Goal: Task Accomplishment & Management: Use online tool/utility

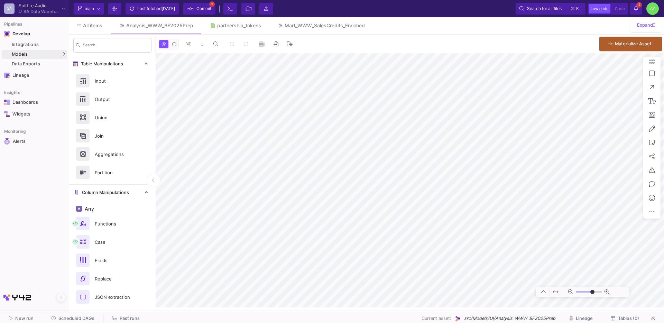
type input "-20"
click at [85, 20] on link "All items" at bounding box center [90, 25] width 42 height 17
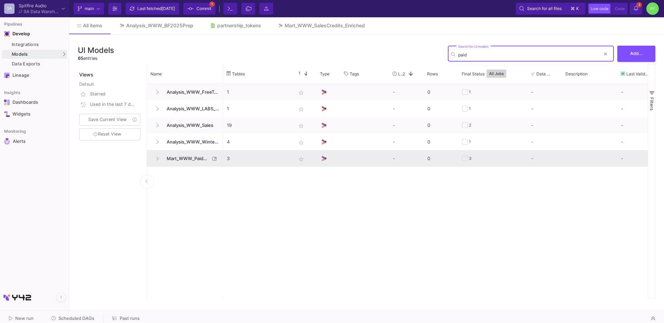
type input "paid"
click at [196, 164] on span "Mart_WWW_PaidOrdersEnriched" at bounding box center [186, 158] width 47 height 16
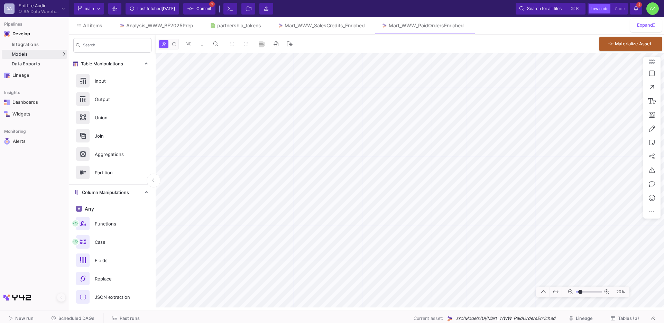
type input "-30"
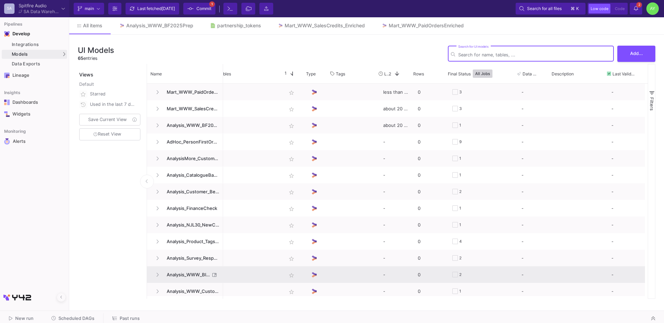
scroll to position [0, 14]
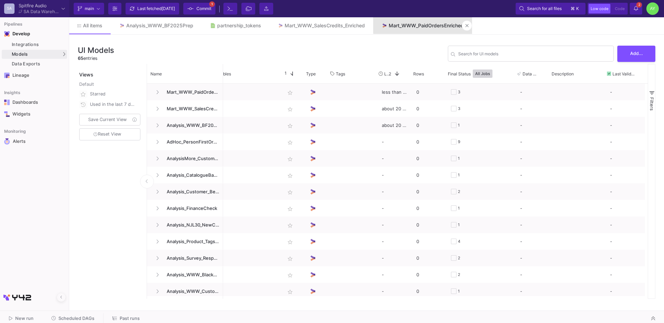
click at [431, 25] on div "Mart_WWW_PaidOrdersEnriched" at bounding box center [426, 26] width 75 height 6
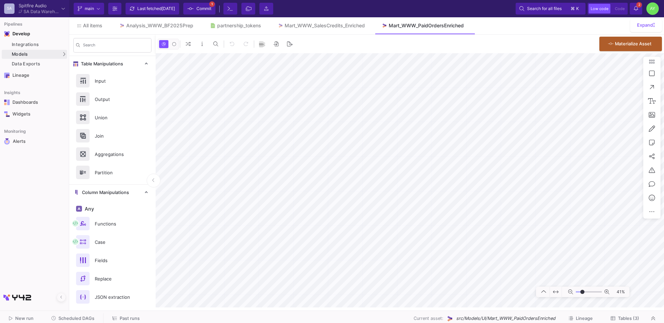
type input "-16"
click at [168, 28] on link "Analysis_WWW_BF2025Prep" at bounding box center [156, 25] width 91 height 17
type input "-11"
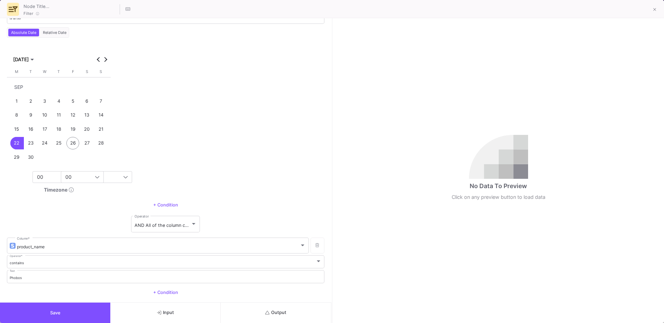
scroll to position [69, 0]
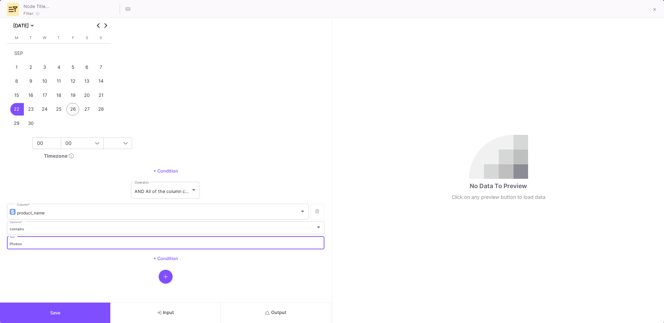
click at [20, 243] on input "Phobos" at bounding box center [166, 244] width 312 height 4
type input "Legacy"
click at [287, 315] on button "Output" at bounding box center [276, 313] width 110 height 20
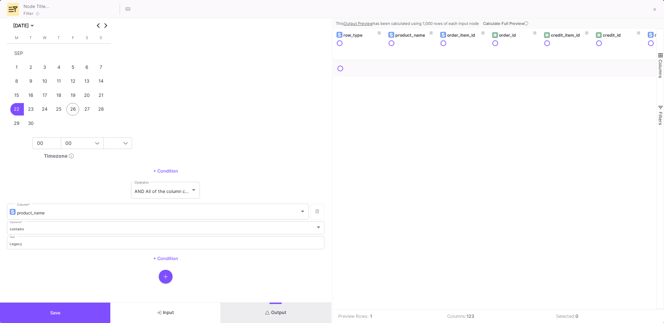
click at [493, 26] on button "Calculate Full Preview" at bounding box center [506, 23] width 49 height 10
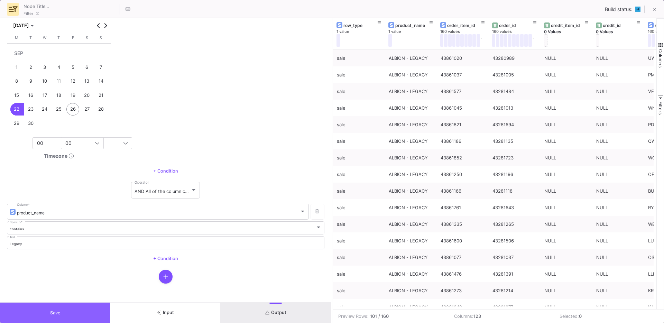
click at [36, 310] on button "Save" at bounding box center [55, 313] width 110 height 20
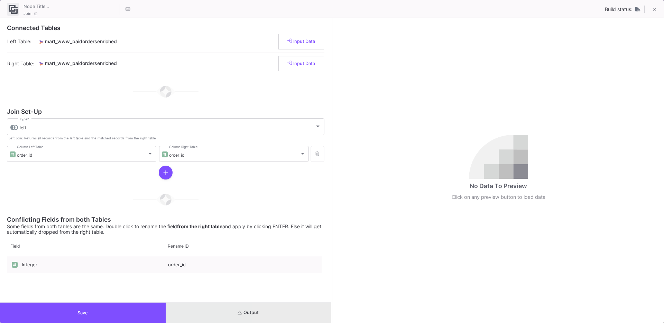
click at [274, 304] on button "Output" at bounding box center [249, 313] width 166 height 20
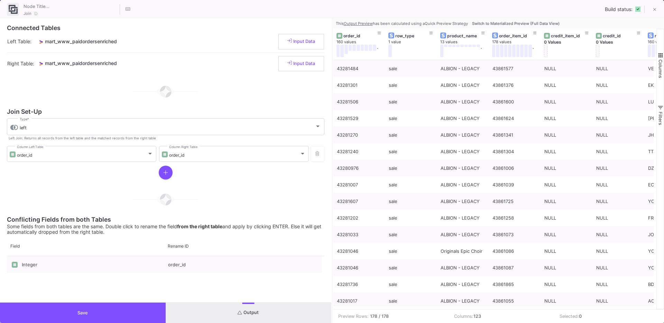
click at [491, 21] on span "Switch to Materialized Preview (Full Data View)" at bounding box center [516, 23] width 88 height 5
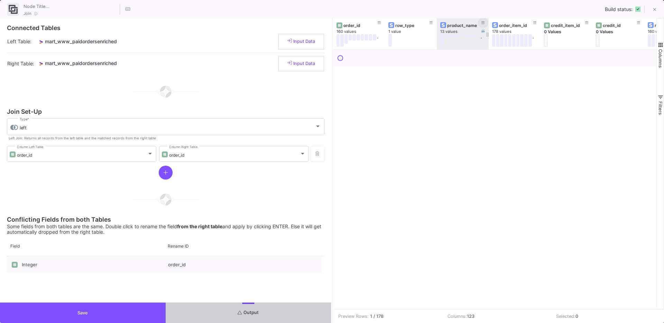
click at [484, 23] on icon at bounding box center [482, 23] width 3 height 4
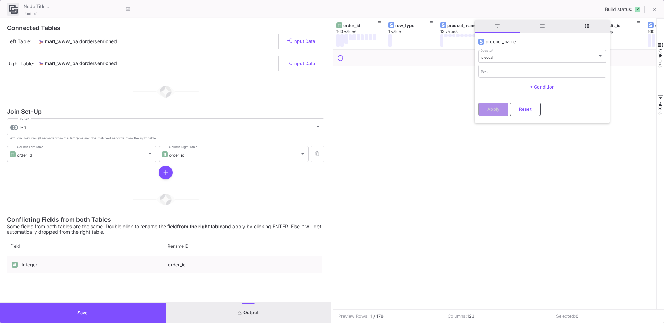
click at [496, 61] on div "is equal Operator *" at bounding box center [542, 56] width 123 height 14
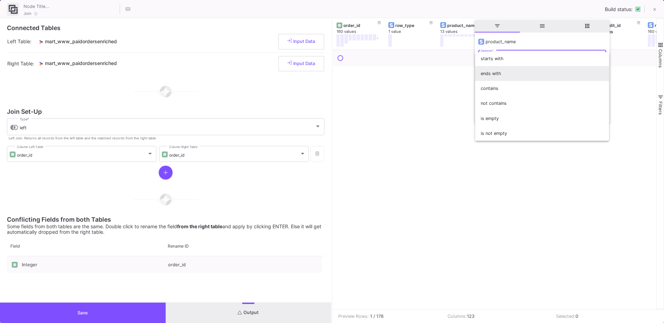
scroll to position [22, 0]
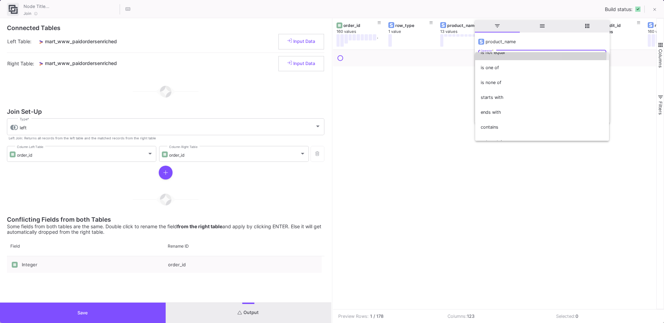
click at [496, 52] on span "is not equal" at bounding box center [542, 52] width 123 height 15
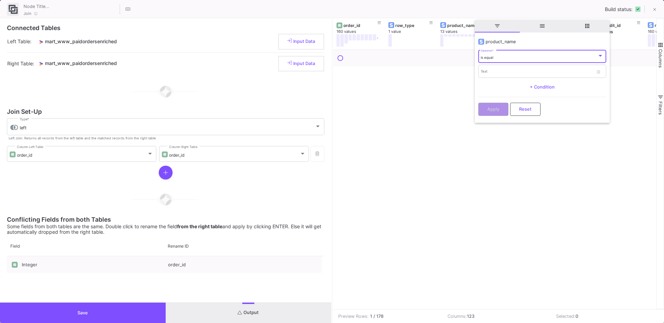
scroll to position [10, 0]
click at [490, 55] on span "is not equal" at bounding box center [490, 57] width 19 height 4
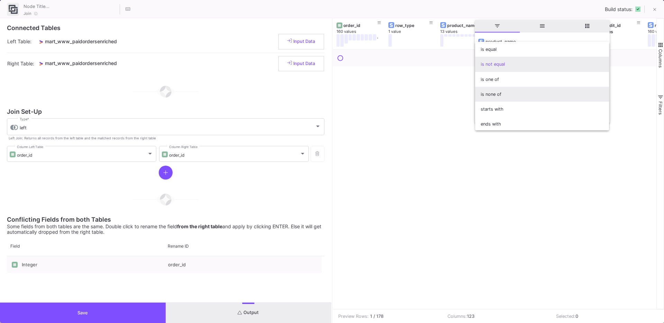
scroll to position [61, 0]
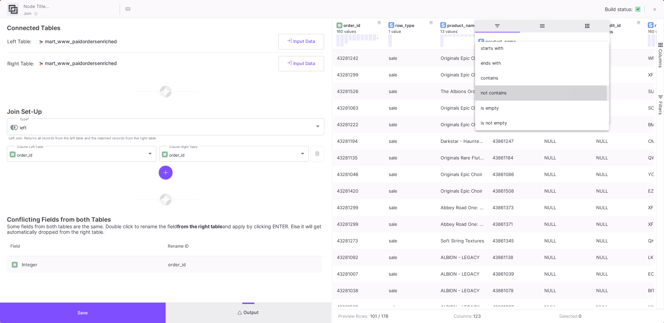
click at [500, 96] on span "not contains" at bounding box center [542, 92] width 123 height 15
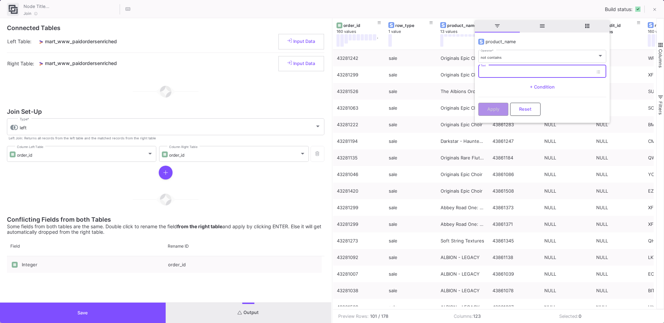
click at [504, 71] on input "Text" at bounding box center [537, 72] width 112 height 4
type input "Legacy"
click at [487, 116] on div "Apply Reset" at bounding box center [542, 107] width 128 height 21
click at [493, 111] on span "Apply" at bounding box center [493, 108] width 12 height 5
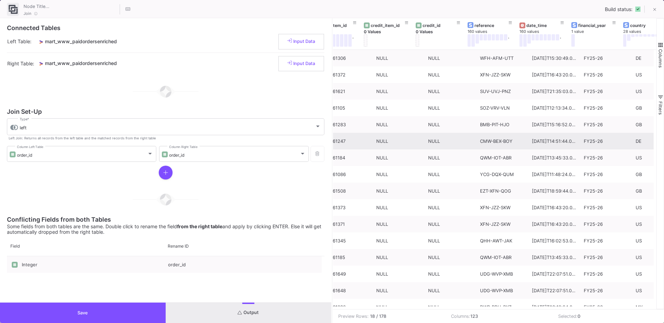
scroll to position [0, 0]
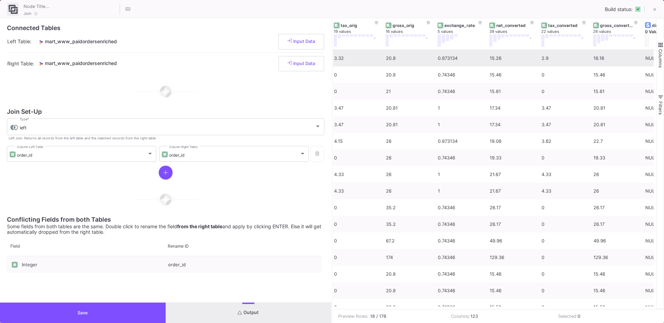
click at [501, 59] on div "15.26" at bounding box center [512, 58] width 44 height 16
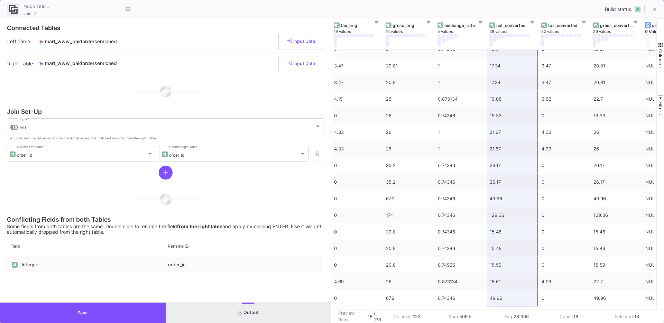
click at [60, 316] on button "Save" at bounding box center [83, 313] width 166 height 20
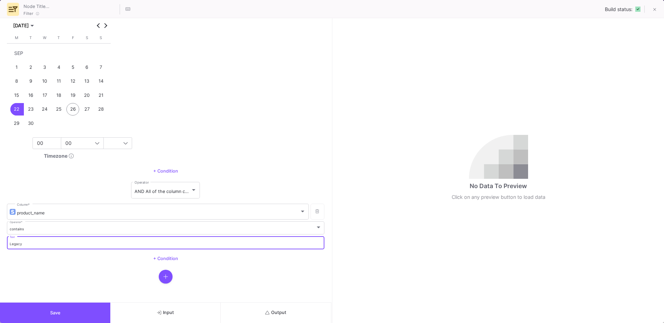
click at [33, 244] on input "Legacy" at bounding box center [166, 244] width 312 height 4
type input "The Stack"
click at [265, 299] on form "date_time Column * is after Operator * Absolute Date Relative Date [DATE] [DATE…" at bounding box center [165, 160] width 331 height 284
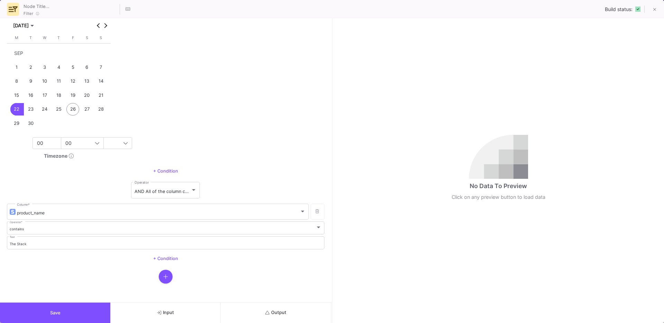
click at [259, 311] on button "Output" at bounding box center [276, 313] width 110 height 20
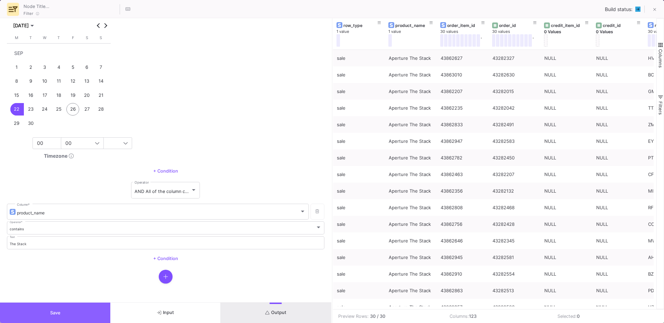
click at [75, 312] on button "Save" at bounding box center [55, 313] width 110 height 20
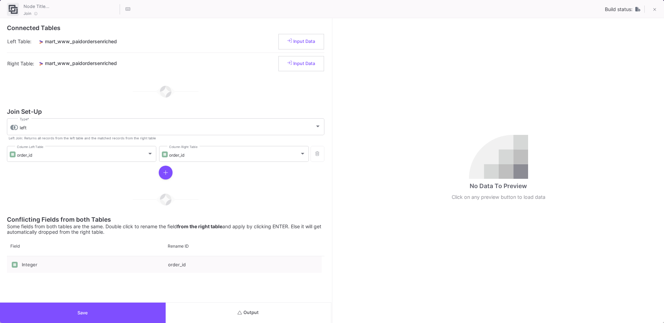
click at [214, 321] on button "Output" at bounding box center [249, 313] width 166 height 20
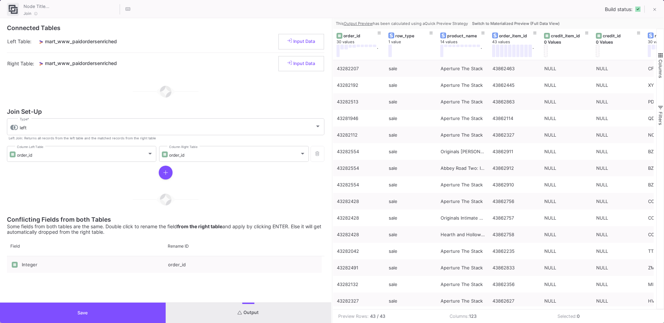
click at [510, 21] on span "Switch to Materialized Preview (Full Data View)" at bounding box center [516, 23] width 88 height 5
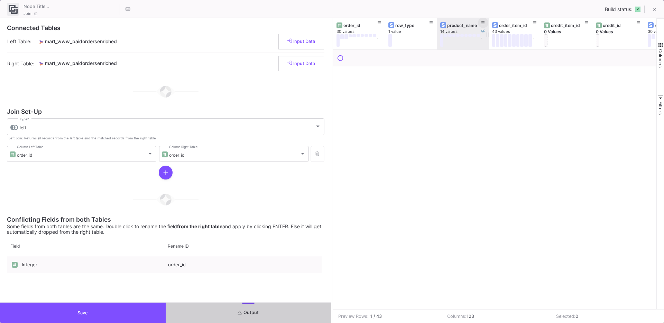
click at [482, 21] on icon at bounding box center [482, 23] width 3 height 4
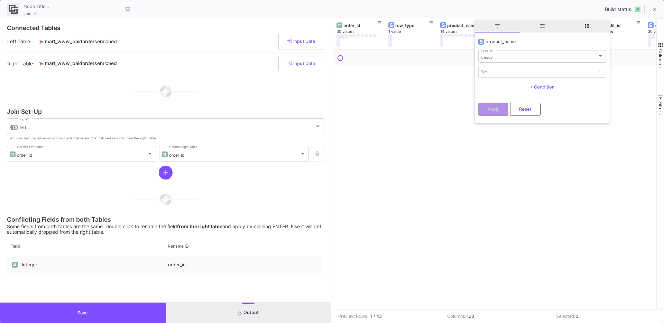
click at [498, 61] on div "is equal Operator *" at bounding box center [542, 56] width 123 height 14
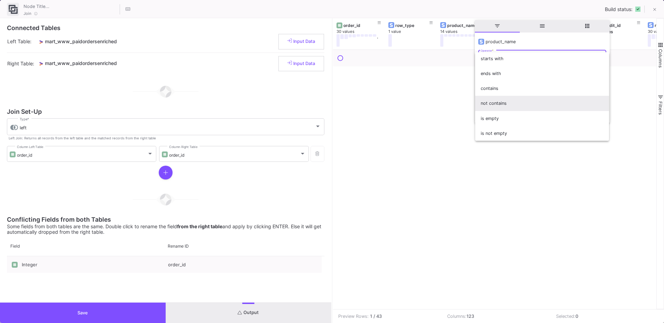
click at [504, 101] on span "not contains" at bounding box center [542, 103] width 123 height 15
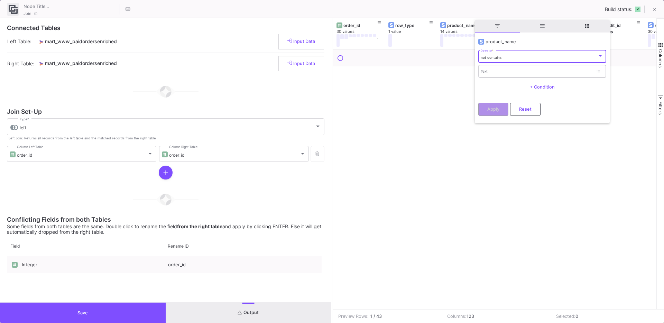
click at [495, 72] on input "Text" at bounding box center [537, 72] width 112 height 4
type input "t"
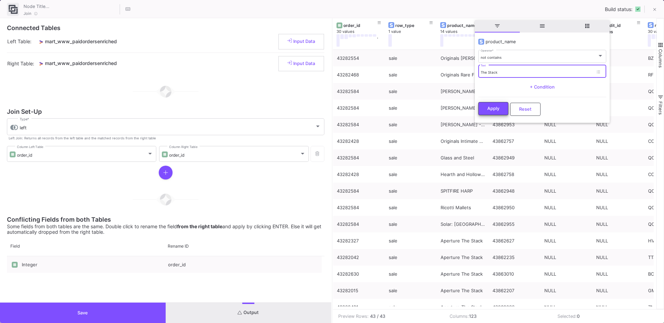
type input "The Stack"
click at [494, 104] on button "Apply" at bounding box center [493, 108] width 30 height 13
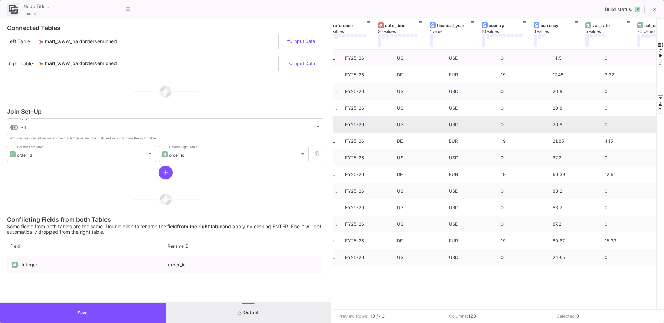
scroll to position [0, 408]
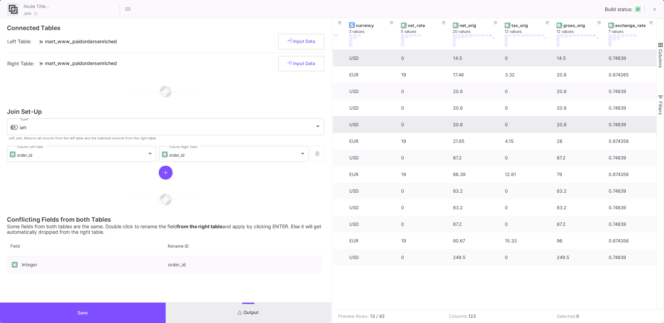
click at [460, 58] on div "14.5" at bounding box center [475, 58] width 44 height 16
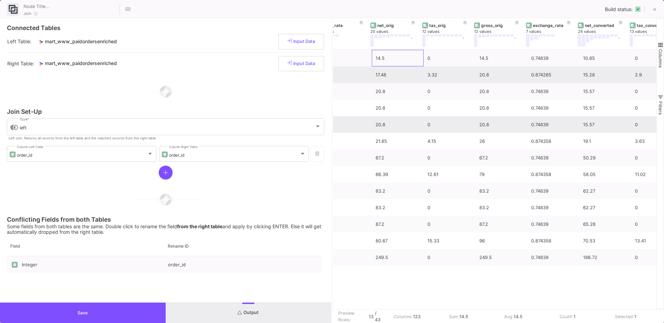
scroll to position [0, 588]
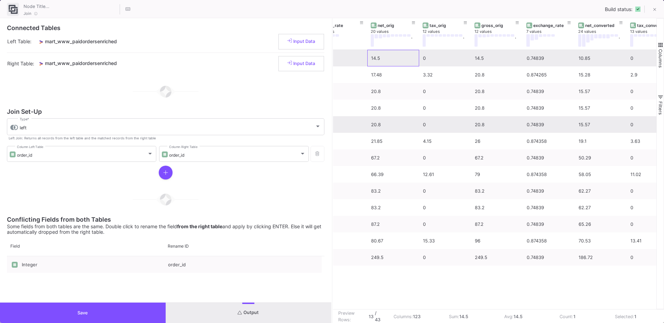
click at [587, 54] on div "10.85" at bounding box center [601, 58] width 44 height 16
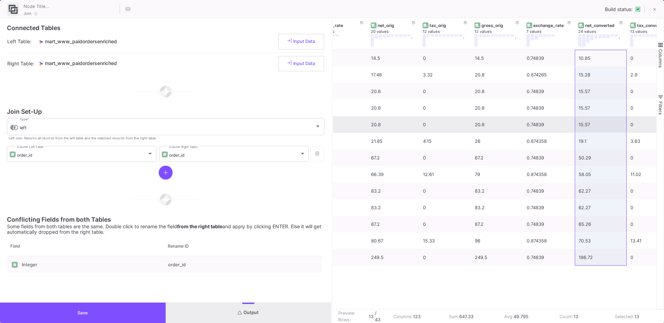
click at [70, 304] on button "Save" at bounding box center [83, 313] width 166 height 20
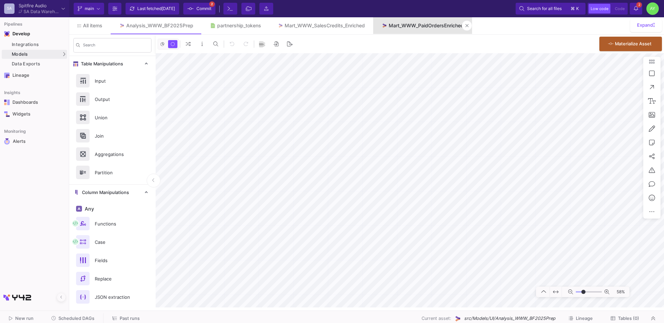
click at [411, 23] on div "Mart_WWW_PaidOrdersEnriched" at bounding box center [426, 26] width 75 height 6
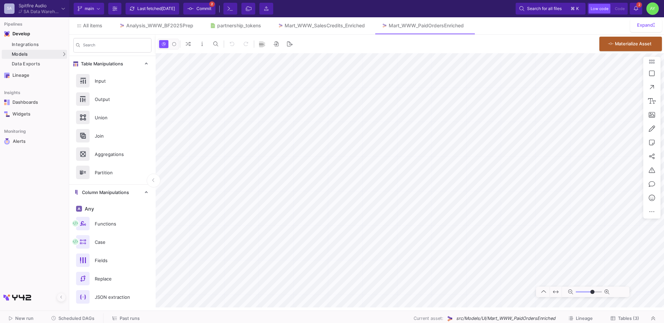
type input "-41"
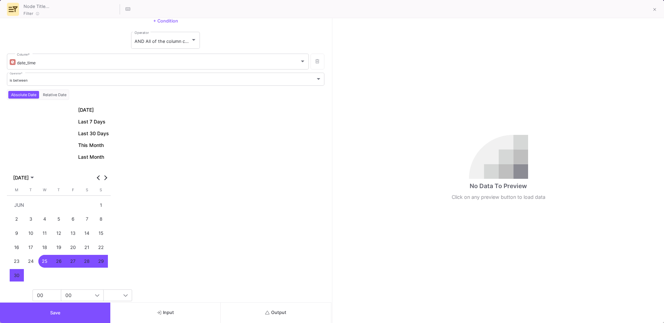
scroll to position [75, 0]
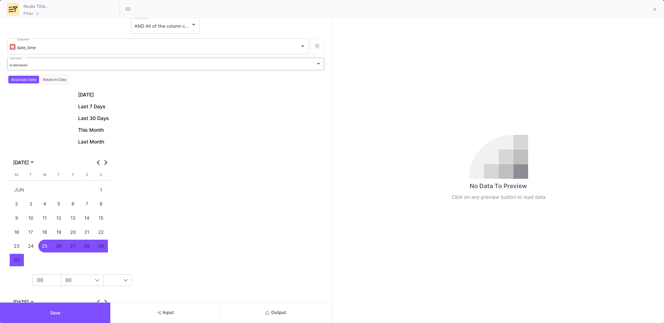
click at [37, 67] on div "is between Operator *" at bounding box center [166, 64] width 312 height 14
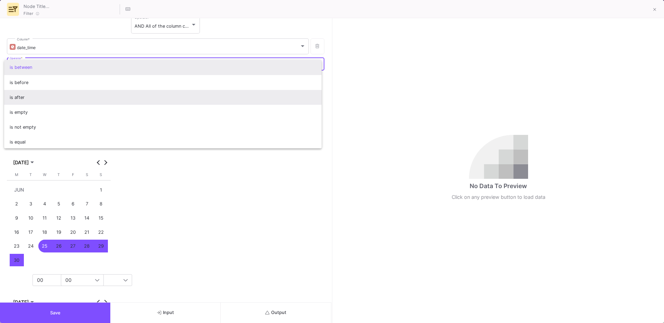
click at [25, 100] on span "is after" at bounding box center [163, 97] width 307 height 15
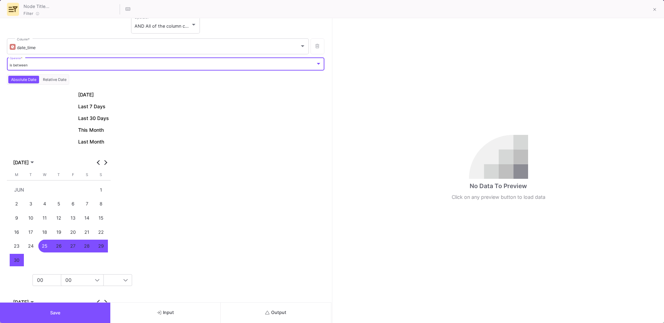
scroll to position [69, 0]
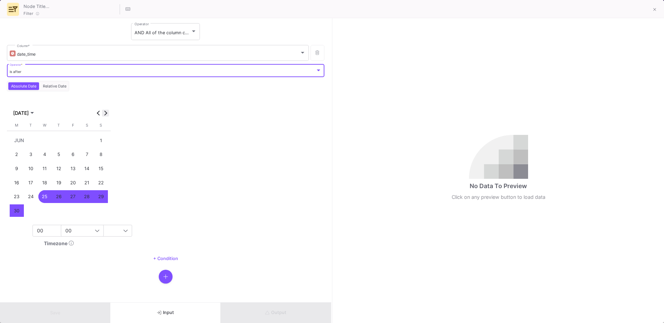
click at [105, 113] on button "Next month" at bounding box center [105, 113] width 7 height 7
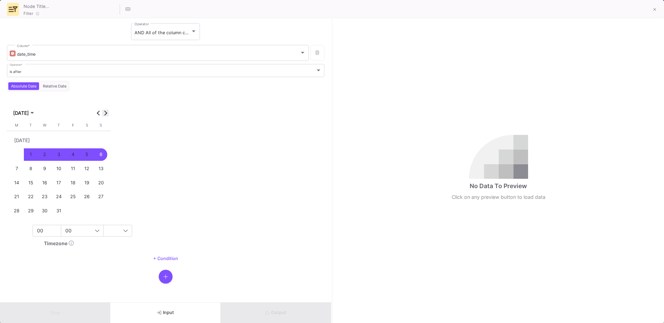
click at [105, 113] on button "Next month" at bounding box center [105, 113] width 7 height 7
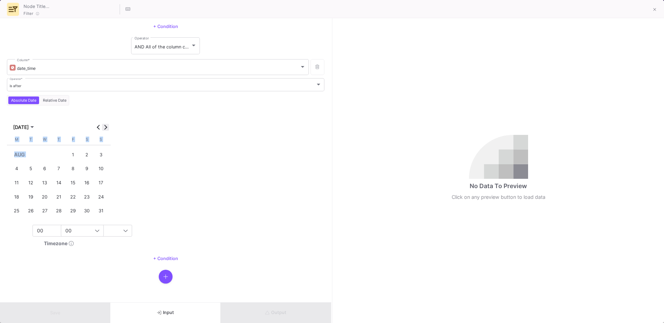
click at [105, 113] on div "[DATE] [DATE] [DATE] M [DATE] T [DATE] W [DATE] T [DATE] F [DATE] S [DATE] S [D…" at bounding box center [59, 180] width 104 height 139
click at [105, 129] on span "Next month" at bounding box center [105, 127] width 7 height 7
click at [20, 209] on div "22" at bounding box center [16, 210] width 13 height 13
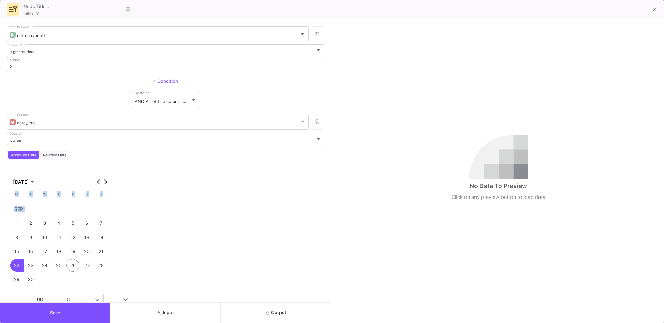
scroll to position [69, 0]
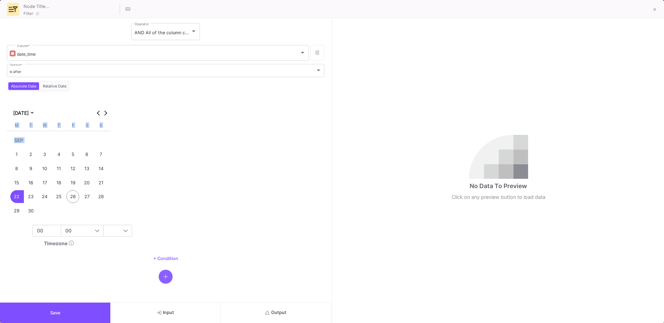
click at [164, 276] on icon "button" at bounding box center [165, 277] width 5 height 6
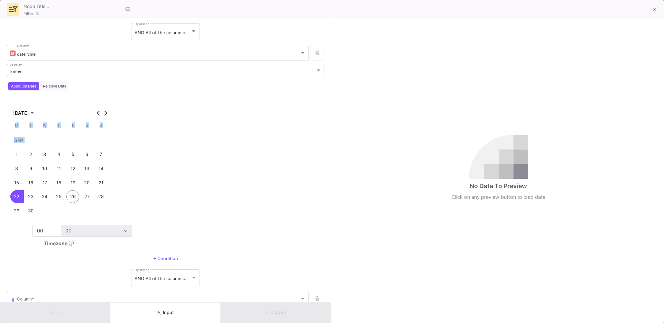
scroll to position [111, 0]
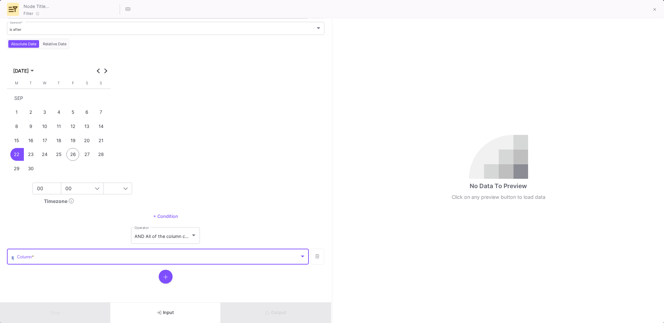
click at [38, 256] on span at bounding box center [158, 257] width 283 height 5
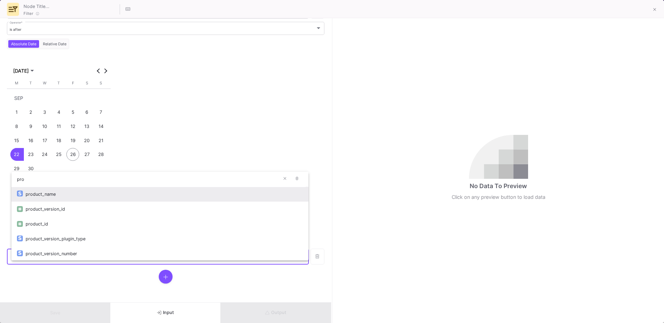
type input "pro"
click at [65, 197] on div "product_name" at bounding box center [164, 194] width 277 height 15
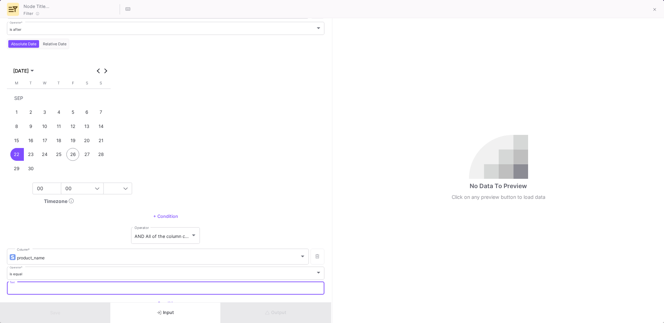
click at [23, 287] on input "Text" at bounding box center [166, 289] width 312 height 4
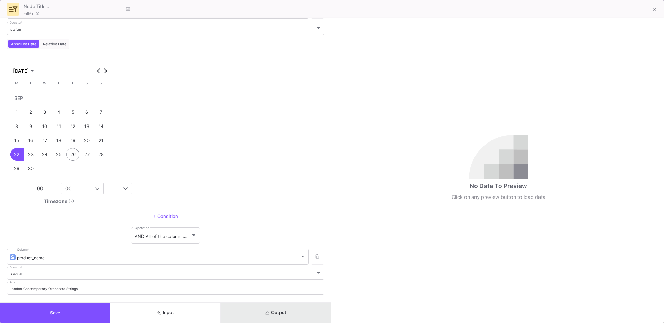
click at [280, 319] on button "Output" at bounding box center [276, 313] width 110 height 20
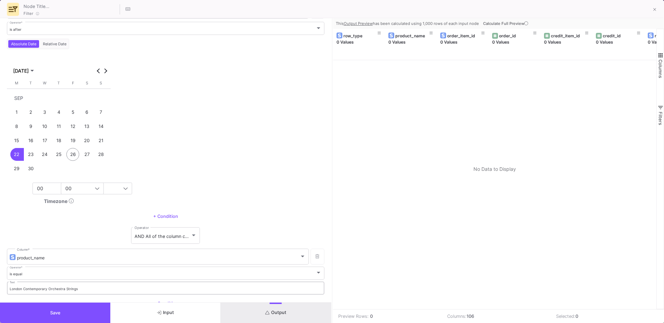
click at [84, 291] on div "London Contemporary Orchestra Strings Text" at bounding box center [166, 287] width 312 height 14
type input "London Contemporary Orchestra"
click at [282, 312] on span "Output" at bounding box center [275, 312] width 21 height 5
click at [502, 24] on span "Calculate Full Preview" at bounding box center [506, 23] width 46 height 5
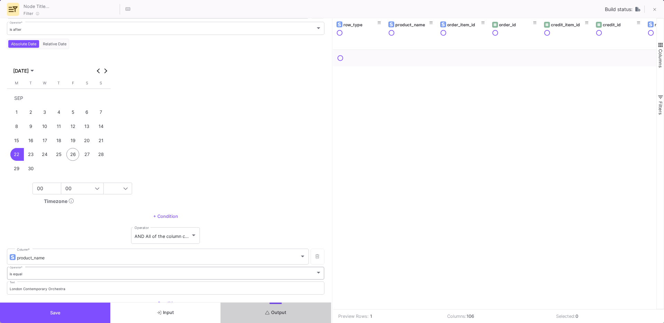
click at [163, 276] on div "is equal" at bounding box center [163, 274] width 306 height 4
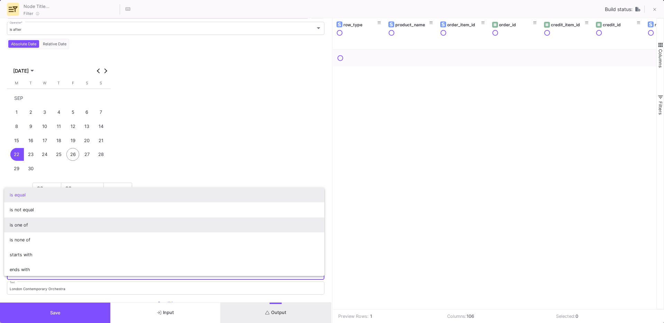
scroll to position [61, 0]
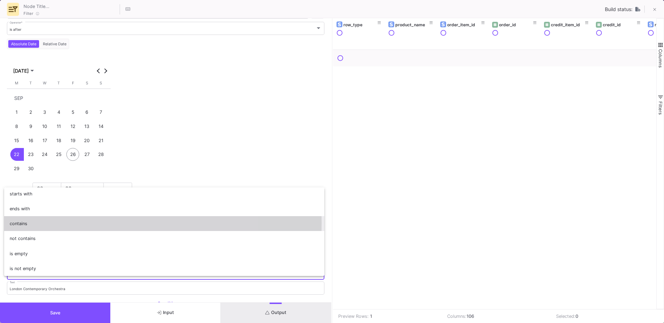
click at [26, 223] on span "contains" at bounding box center [165, 223] width 310 height 15
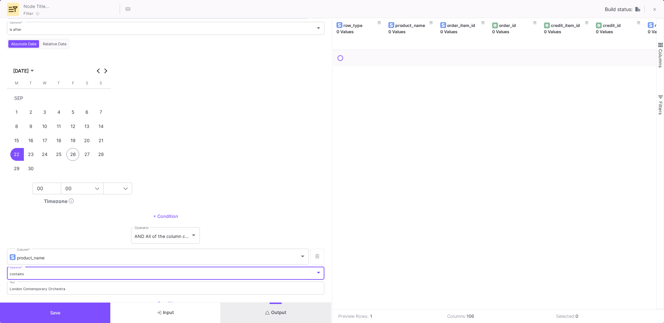
click at [280, 307] on button "Output" at bounding box center [276, 313] width 110 height 20
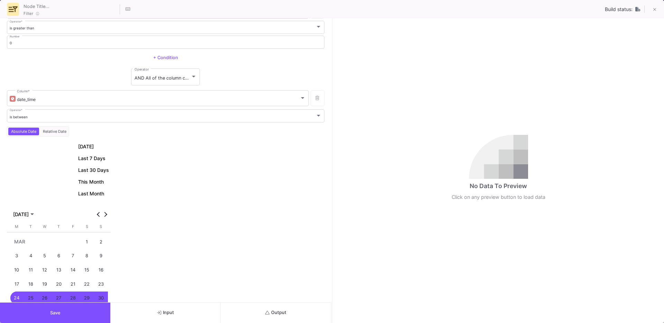
scroll to position [24, 0]
click at [33, 113] on div "is between Operator *" at bounding box center [166, 116] width 312 height 14
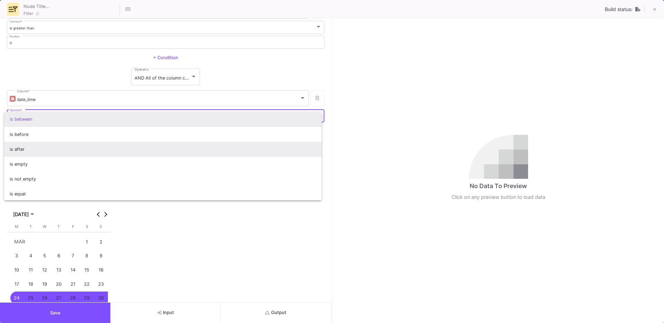
click at [14, 151] on span "is after" at bounding box center [163, 149] width 307 height 15
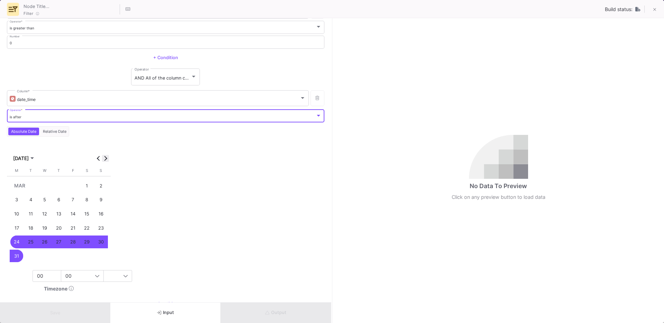
click at [107, 157] on span "Next month" at bounding box center [105, 158] width 7 height 7
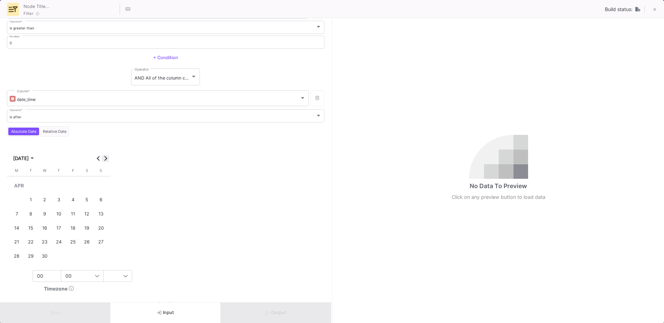
click at [107, 157] on span "Next month" at bounding box center [105, 158] width 7 height 7
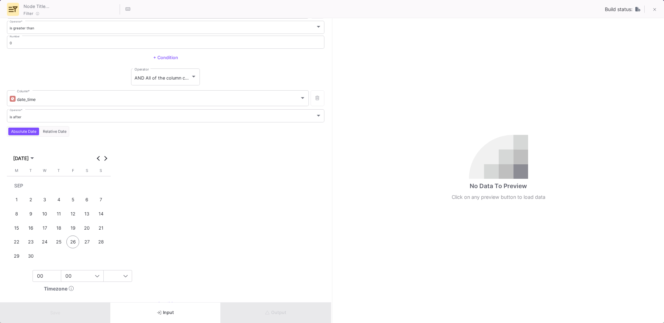
click at [17, 242] on div "22" at bounding box center [16, 242] width 13 height 13
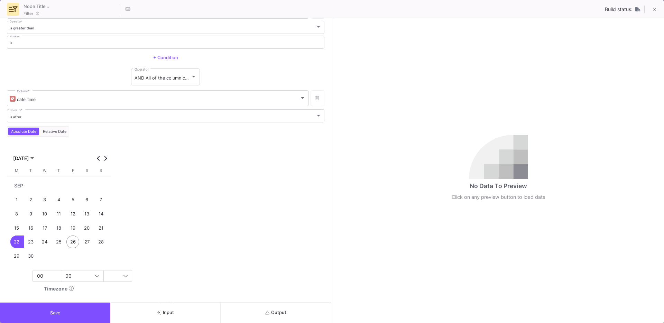
scroll to position [69, 0]
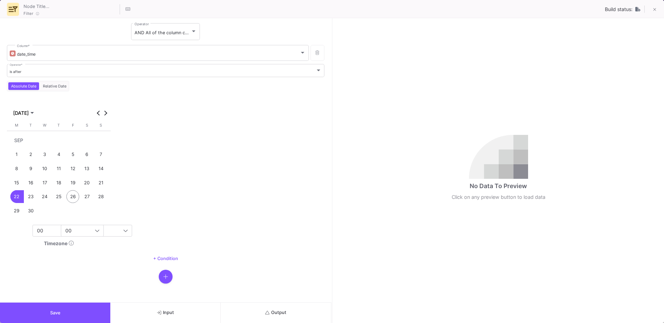
click at [161, 276] on button "button" at bounding box center [166, 277] width 14 height 14
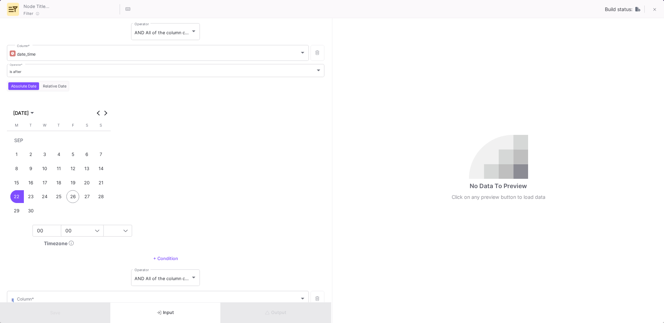
scroll to position [111, 0]
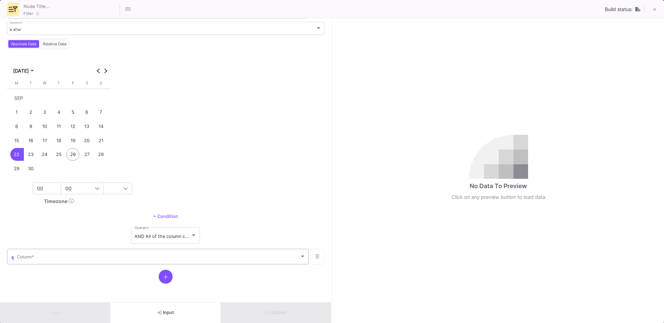
click at [40, 261] on div "Column *" at bounding box center [161, 256] width 289 height 17
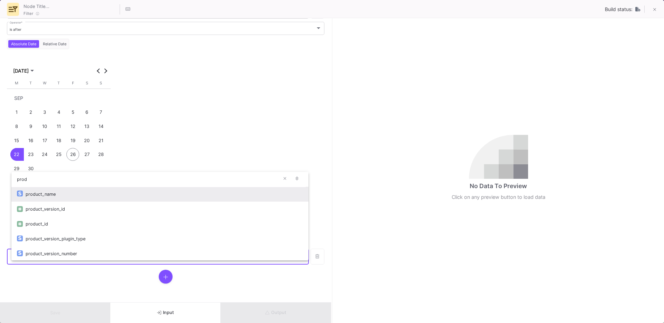
type input "prod"
click at [64, 197] on div "product_name" at bounding box center [164, 194] width 277 height 15
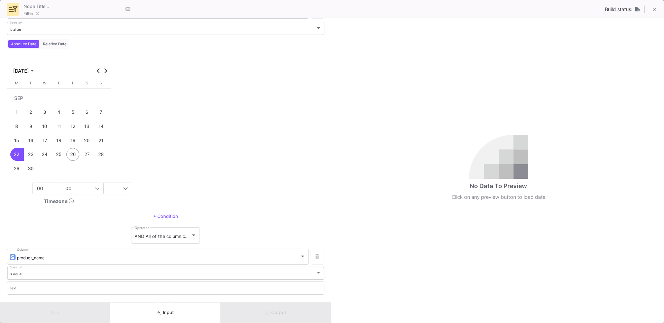
click at [32, 278] on div "is equal Operator *" at bounding box center [166, 273] width 312 height 14
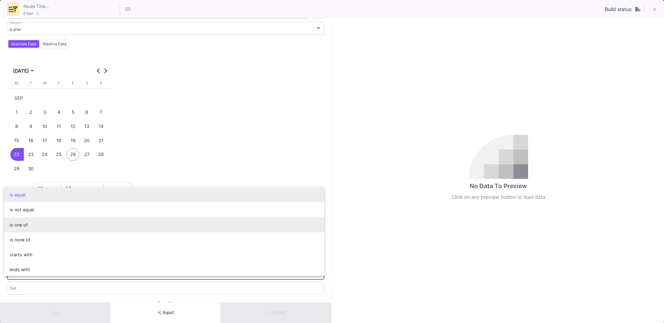
scroll to position [61, 0]
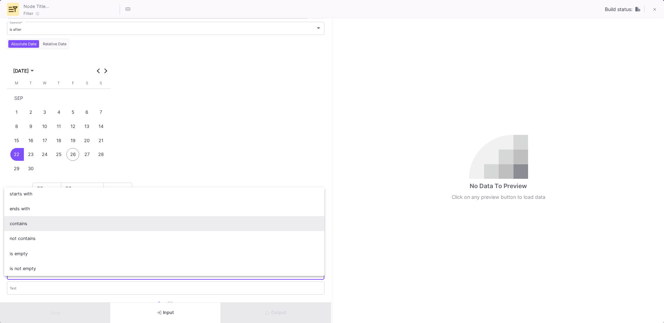
click at [37, 227] on span "contains" at bounding box center [165, 223] width 310 height 15
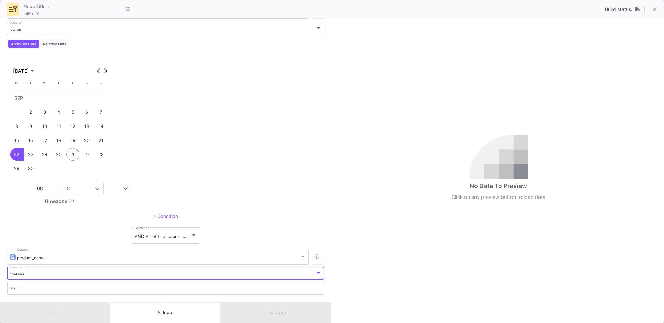
click at [19, 289] on input "Text" at bounding box center [166, 289] width 312 height 4
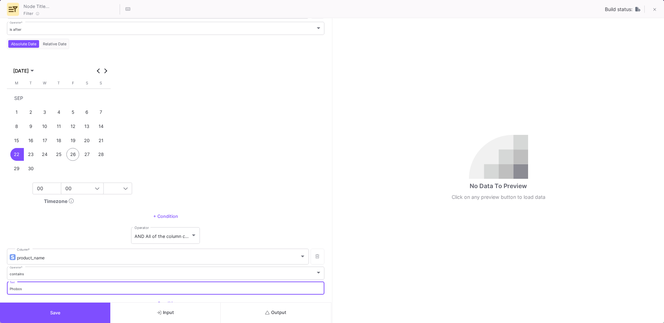
type input "Phobos"
click at [36, 308] on button "Save" at bounding box center [55, 313] width 110 height 20
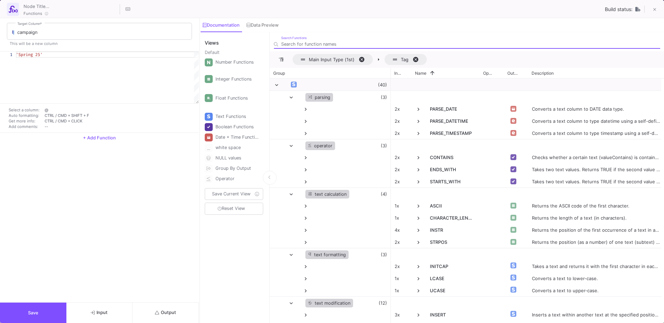
click at [41, 54] on div "1 'Spring 25' 'Spring 25'" at bounding box center [99, 78] width 199 height 52
type textarea "'Phobos'"
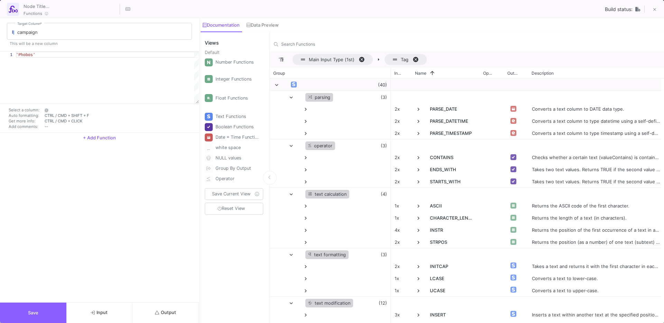
click at [40, 313] on button "Save" at bounding box center [33, 313] width 66 height 20
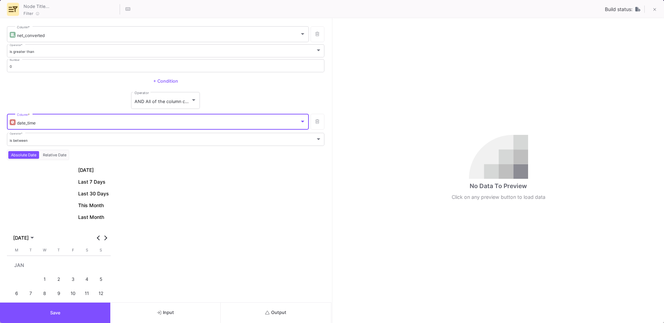
click at [36, 124] on div "date_time" at bounding box center [158, 122] width 283 height 5
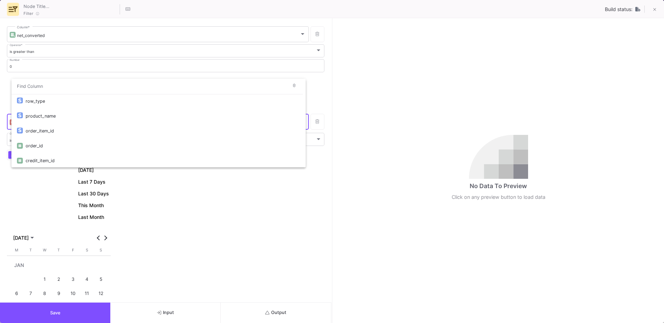
scroll to position [62, 0]
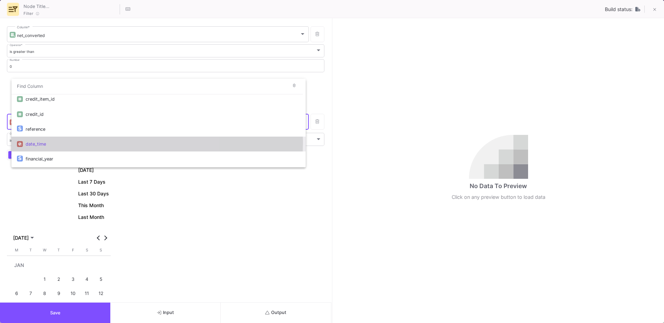
click at [41, 142] on div "date_time" at bounding box center [163, 144] width 275 height 15
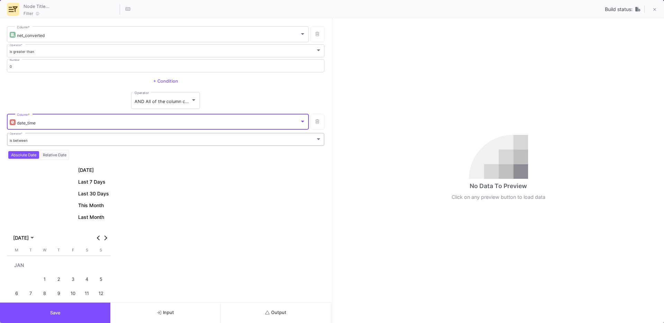
click at [34, 141] on div "is between" at bounding box center [163, 140] width 306 height 4
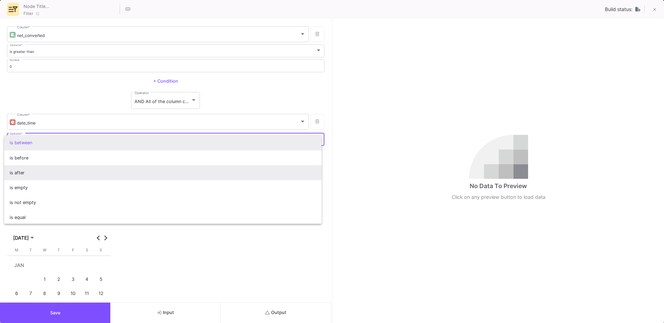
click at [24, 171] on span "is after" at bounding box center [163, 172] width 307 height 15
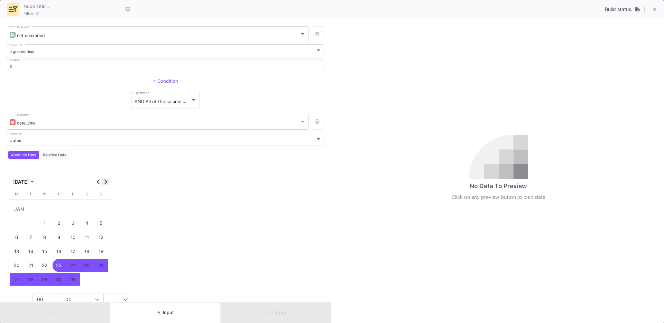
click at [105, 183] on button "Next month" at bounding box center [105, 181] width 7 height 7
click at [105, 184] on span "Next month" at bounding box center [105, 181] width 7 height 7
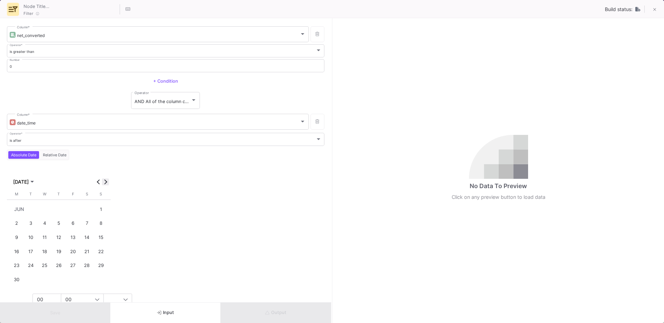
click at [105, 184] on span "Next month" at bounding box center [105, 181] width 7 height 7
click at [16, 272] on button "22" at bounding box center [17, 265] width 14 height 14
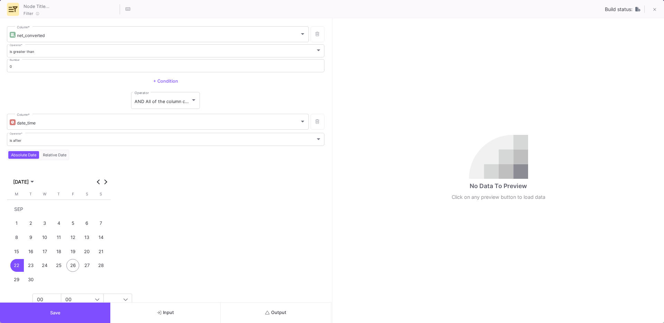
scroll to position [69, 0]
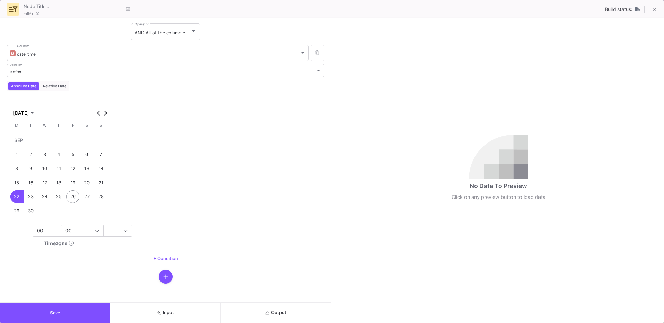
click at [163, 279] on fa-icon "button" at bounding box center [165, 276] width 5 height 7
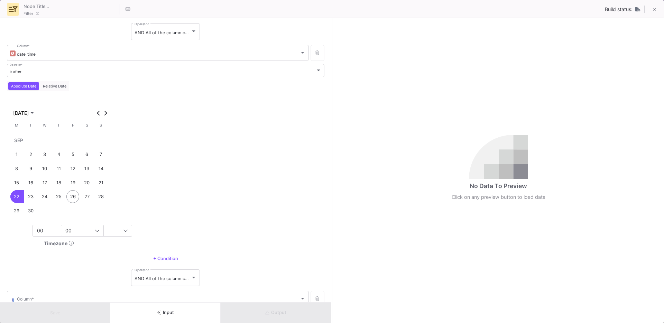
scroll to position [111, 0]
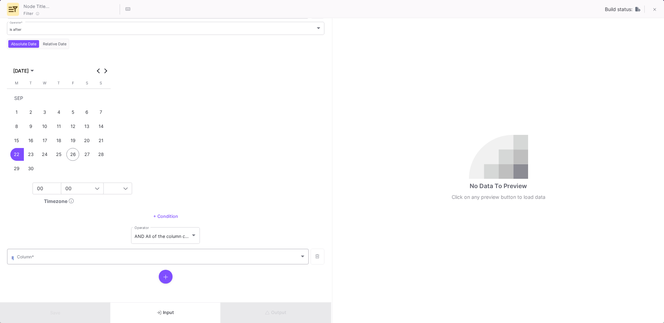
click at [73, 254] on div "Column *" at bounding box center [161, 256] width 289 height 17
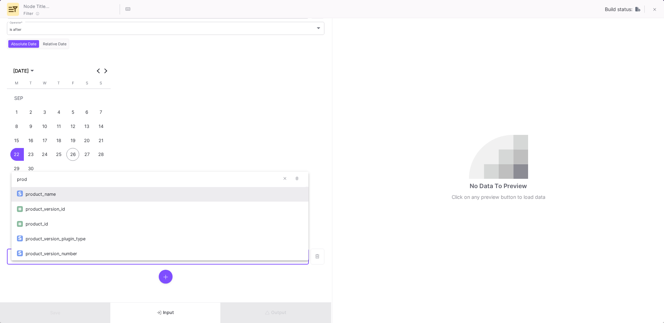
type input "prod"
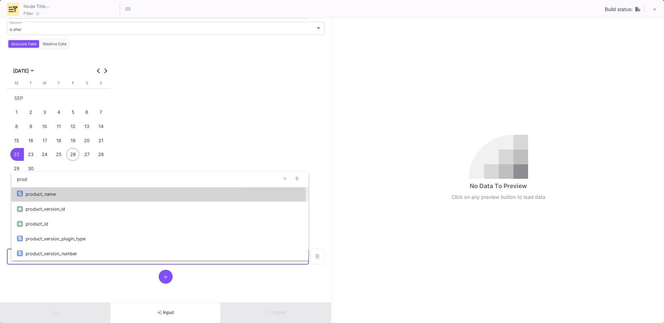
click at [55, 192] on div "product_name" at bounding box center [164, 194] width 277 height 15
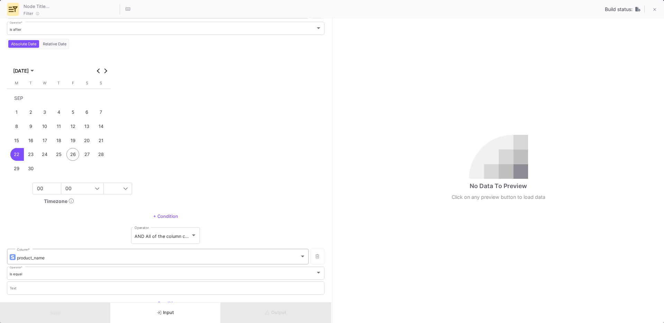
scroll to position [156, 0]
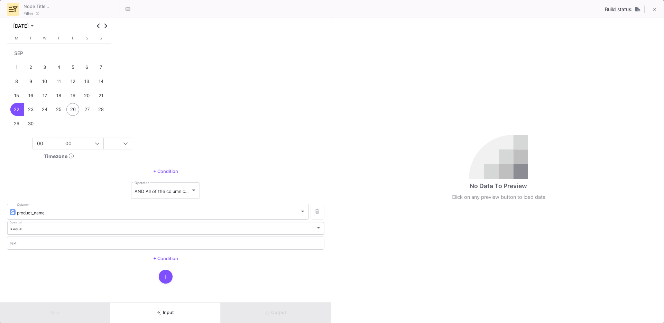
click at [38, 231] on div "is equal" at bounding box center [163, 229] width 306 height 4
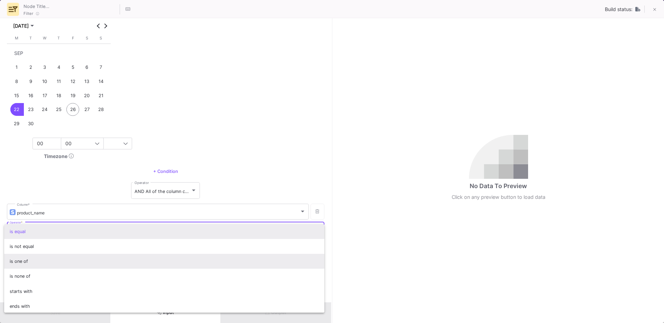
scroll to position [61, 0]
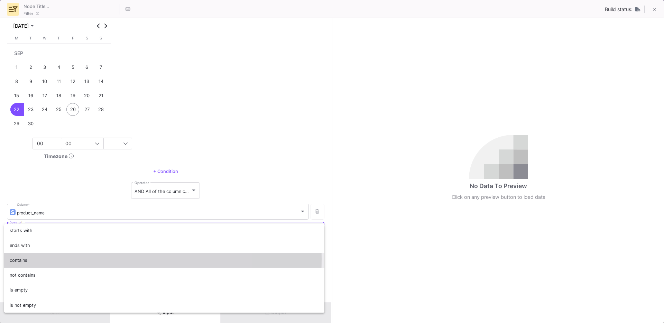
click at [23, 259] on span "contains" at bounding box center [165, 260] width 310 height 15
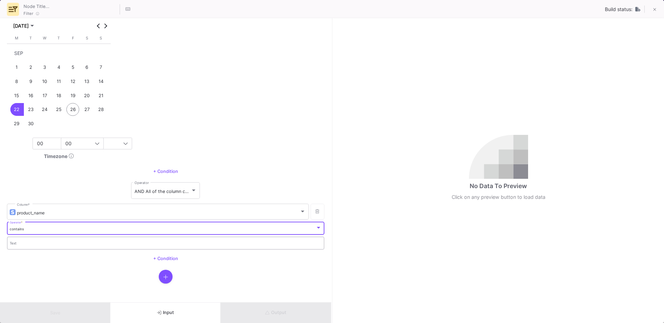
click at [49, 239] on div "Text" at bounding box center [166, 243] width 312 height 14
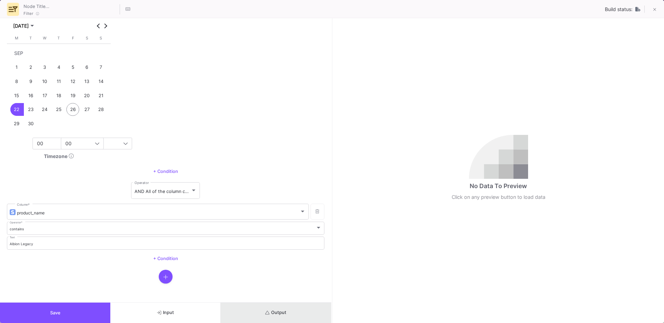
click at [281, 306] on button "Output" at bounding box center [276, 313] width 110 height 20
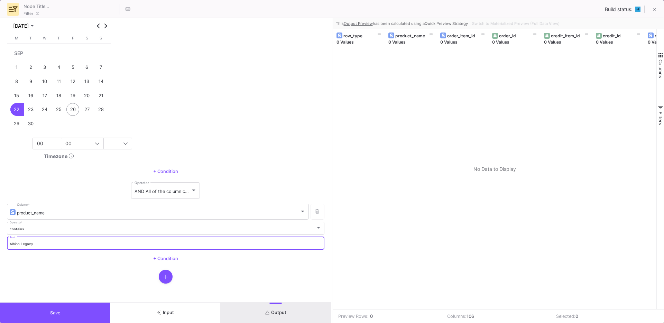
drag, startPoint x: 20, startPoint y: 245, endPoint x: 0, endPoint y: 245, distance: 20.4
click at [0, 245] on form "net_converted Column * is greater than Operator * 0 Number + Condition AND All …" at bounding box center [165, 160] width 331 height 284
type input "Legacy"
click at [251, 305] on button "Output" at bounding box center [276, 313] width 110 height 20
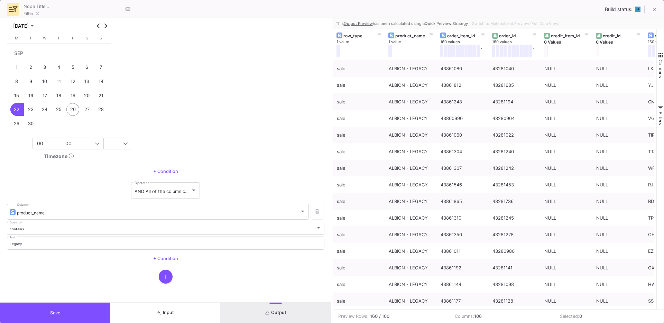
click at [73, 317] on button "Save" at bounding box center [55, 313] width 110 height 20
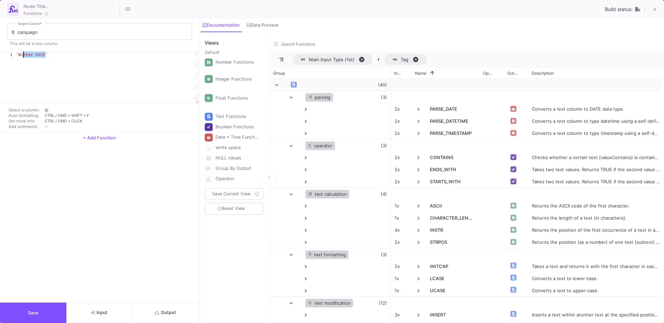
drag, startPoint x: 46, startPoint y: 57, endPoint x: 22, endPoint y: 57, distance: 23.2
type textarea "'Albion Legacy'"
click at [35, 303] on button "Save" at bounding box center [33, 313] width 66 height 20
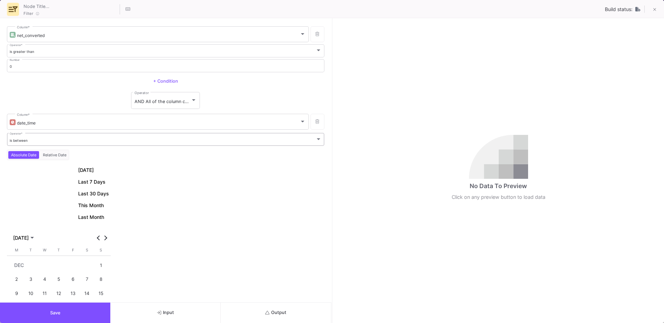
click at [96, 142] on div "is between Operator *" at bounding box center [166, 139] width 312 height 14
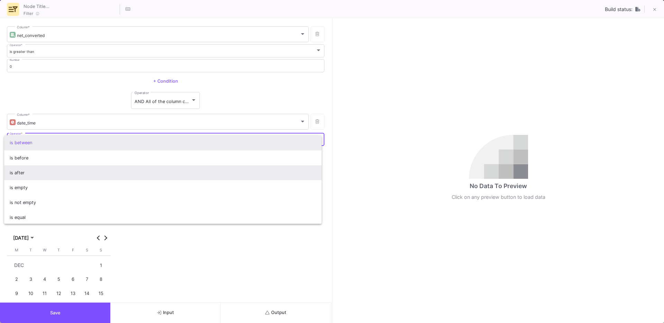
click at [29, 175] on span "is after" at bounding box center [163, 172] width 307 height 15
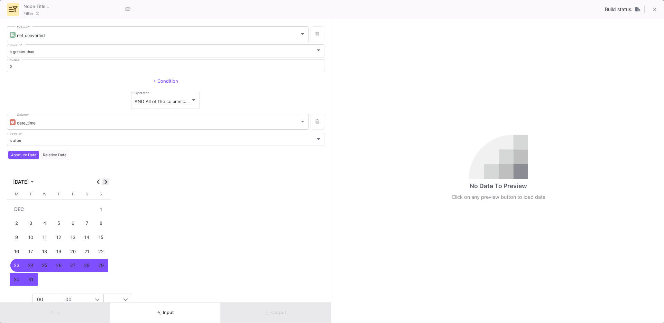
click at [109, 182] on span "Next month" at bounding box center [105, 181] width 7 height 7
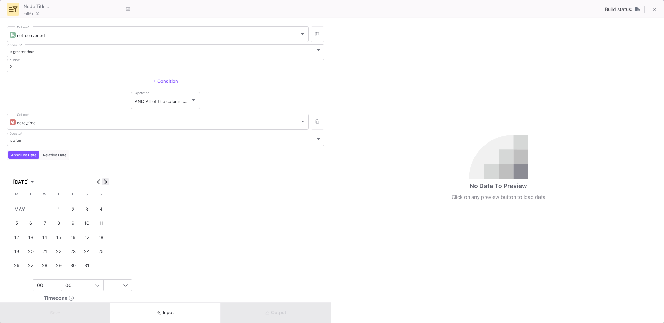
click at [109, 182] on span "Next month" at bounding box center [105, 181] width 7 height 7
click at [20, 265] on div "22" at bounding box center [16, 265] width 13 height 13
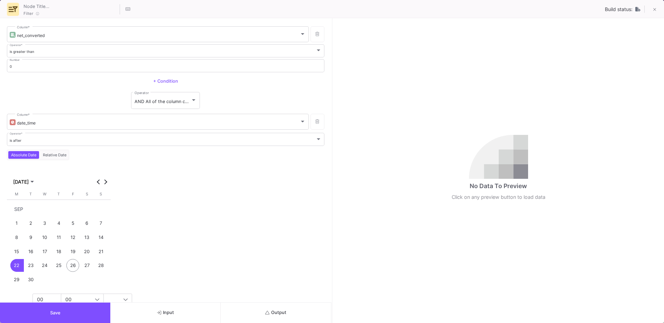
scroll to position [69, 0]
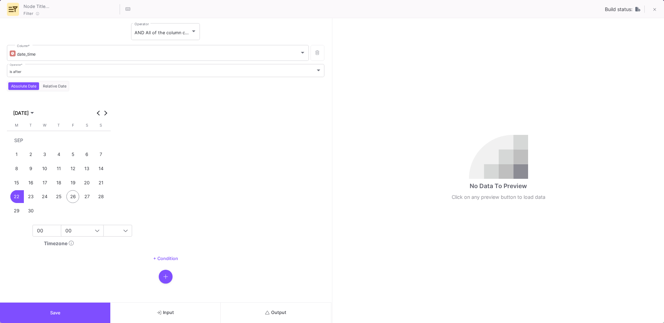
click at [165, 279] on fa-icon "button" at bounding box center [165, 276] width 5 height 7
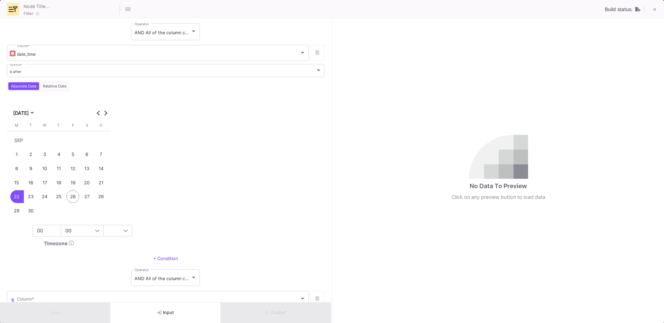
scroll to position [111, 0]
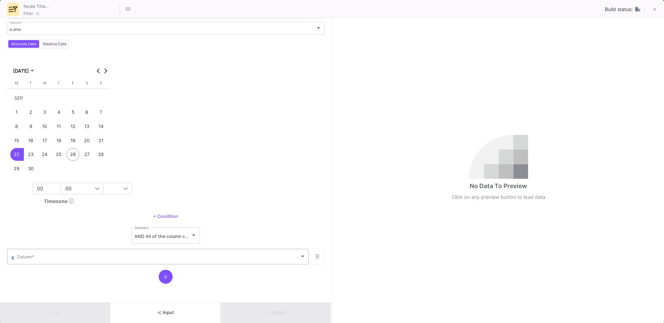
click at [76, 255] on div "Column *" at bounding box center [161, 256] width 289 height 17
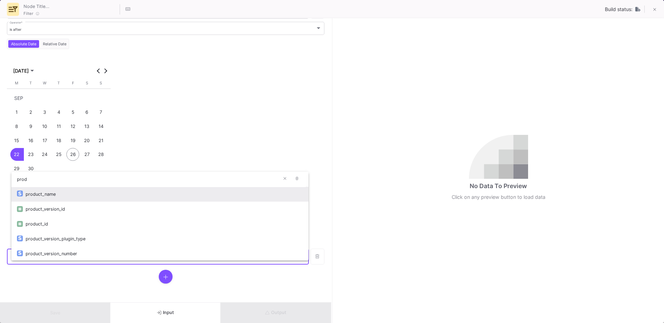
type input "prod"
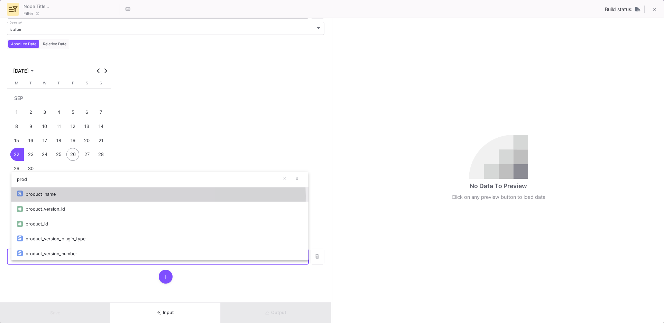
click at [41, 196] on div "product_name" at bounding box center [164, 194] width 277 height 15
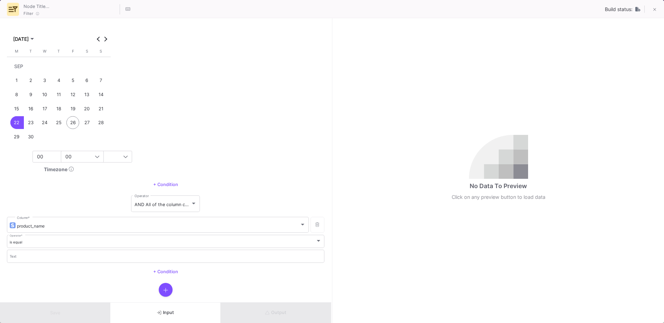
scroll to position [156, 0]
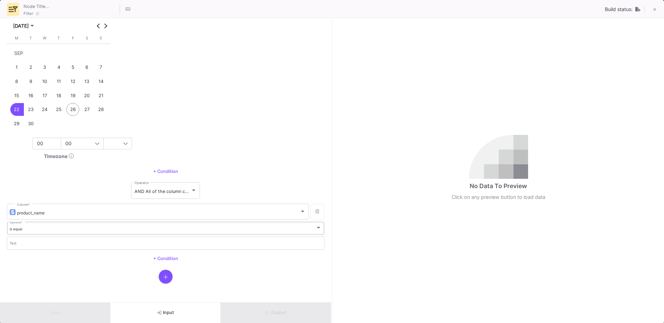
click at [25, 231] on div "is equal Operator *" at bounding box center [166, 228] width 312 height 14
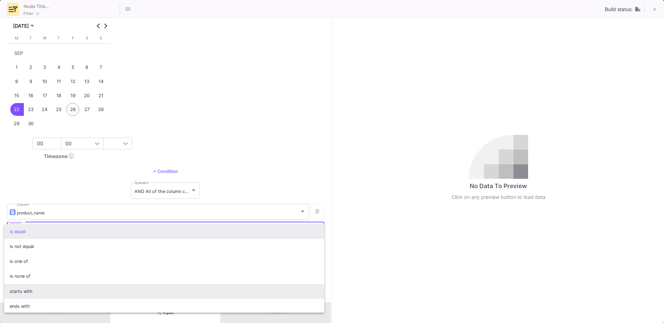
scroll to position [61, 0]
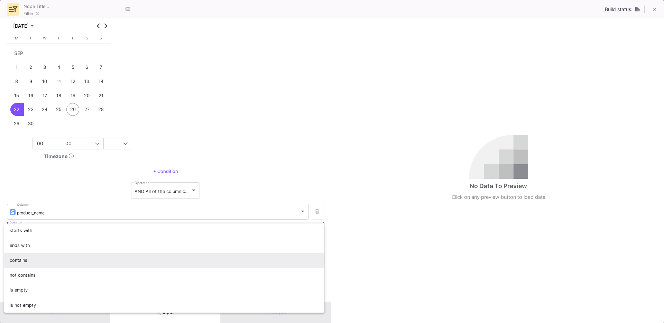
click at [36, 265] on span "contains" at bounding box center [165, 260] width 310 height 15
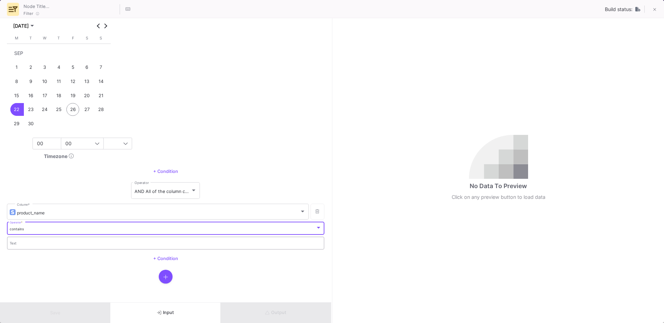
click at [22, 246] on div "Text" at bounding box center [166, 243] width 312 height 14
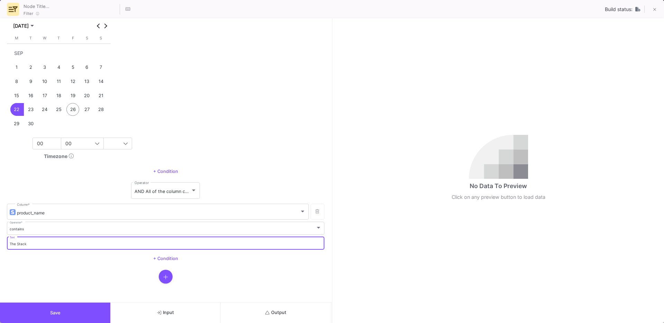
type input "The Stack"
click at [71, 304] on button "Save" at bounding box center [55, 313] width 110 height 20
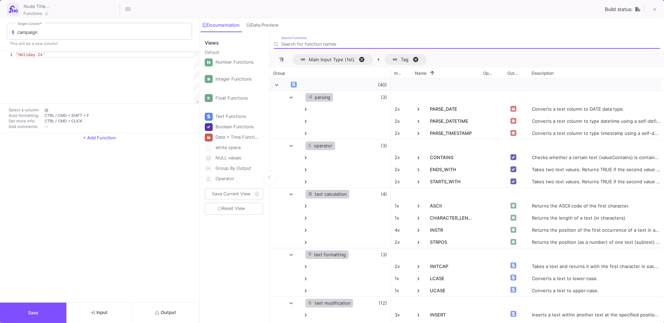
click at [44, 55] on span "'Holiday 24'" at bounding box center [30, 55] width 29 height 6
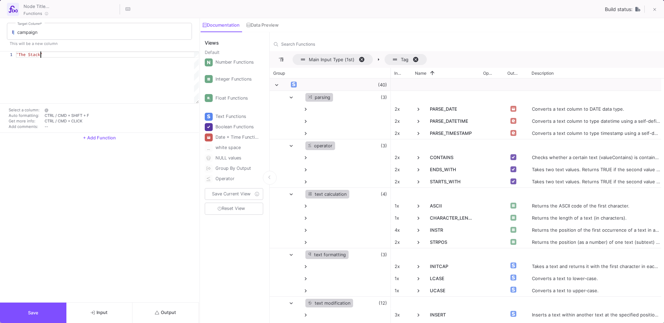
scroll to position [0, 25]
type textarea "'The Stack'"
click at [49, 313] on button "Save" at bounding box center [33, 313] width 66 height 20
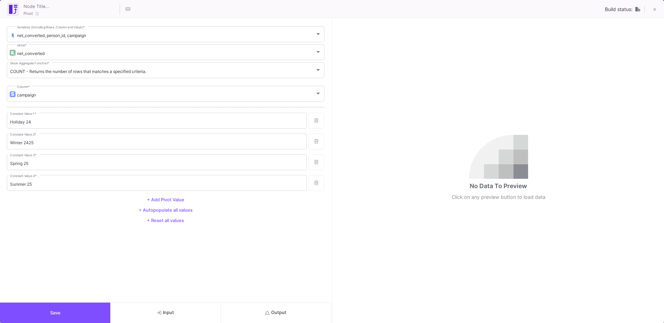
click at [164, 209] on span "+ Autopopulate all values" at bounding box center [166, 210] width 54 height 5
click at [52, 313] on span "Save" at bounding box center [55, 312] width 10 height 5
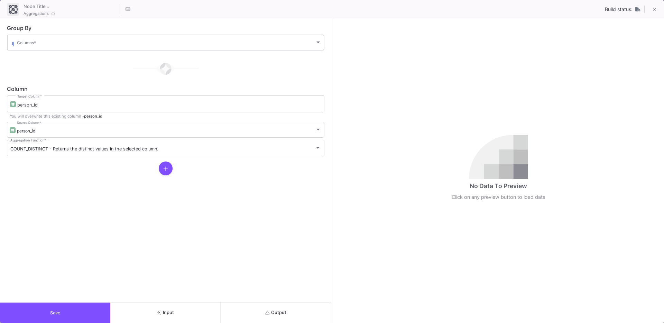
click at [17, 38] on div "Columns *" at bounding box center [169, 42] width 304 height 17
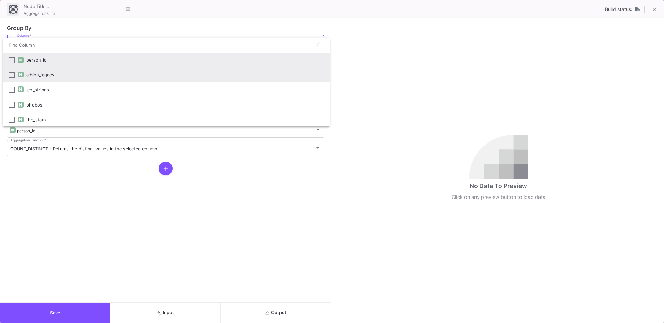
click at [39, 80] on div "albion_legacy" at bounding box center [175, 74] width 298 height 15
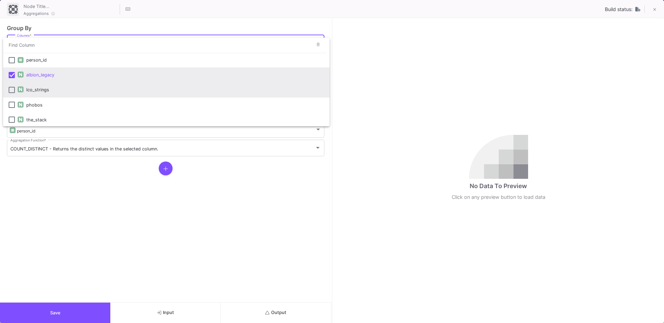
click at [29, 93] on div "lco_strings" at bounding box center [175, 89] width 298 height 15
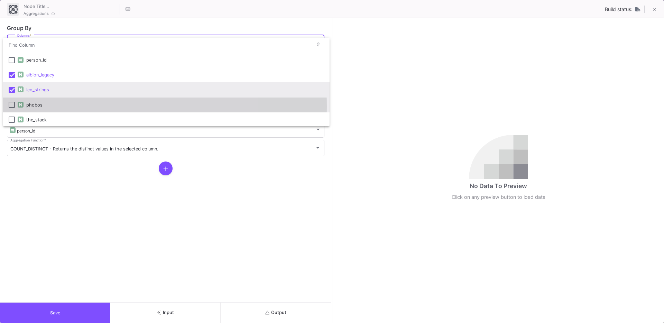
click at [29, 107] on div "phobos" at bounding box center [175, 105] width 298 height 15
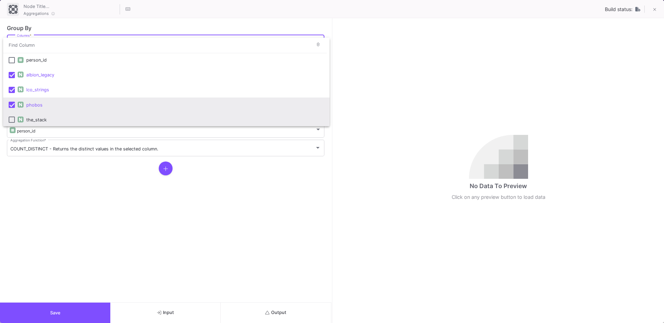
click at [26, 116] on div "the_stack" at bounding box center [175, 119] width 298 height 15
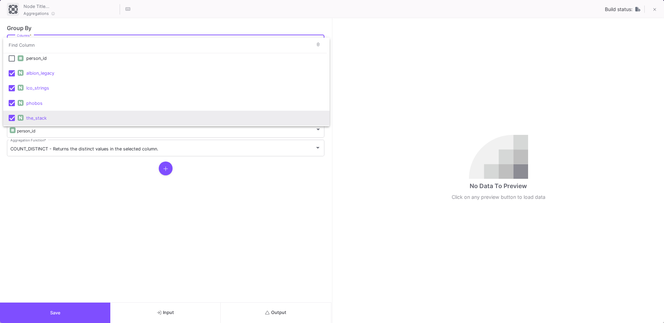
click at [75, 218] on div at bounding box center [332, 161] width 664 height 323
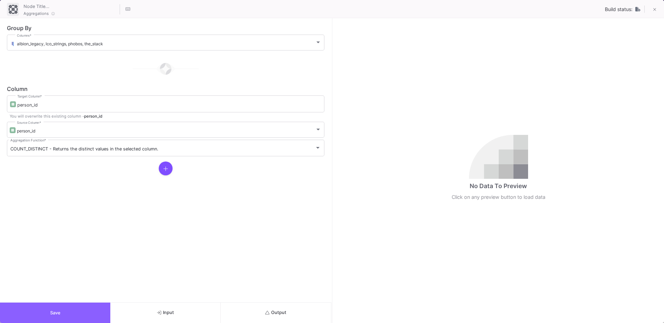
click at [71, 310] on button "Save" at bounding box center [55, 313] width 110 height 20
click at [286, 316] on button "Output" at bounding box center [276, 313] width 110 height 20
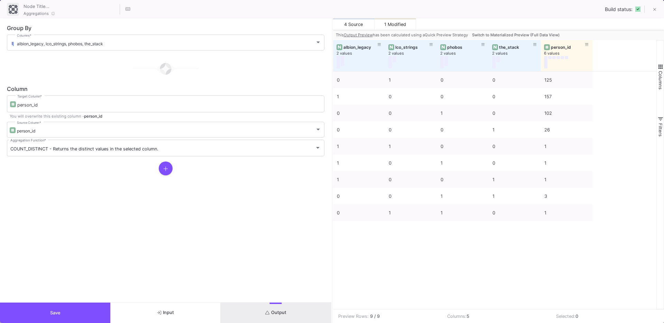
click at [498, 36] on span "Switch to Materialized Preview (Full Data View)" at bounding box center [516, 35] width 88 height 5
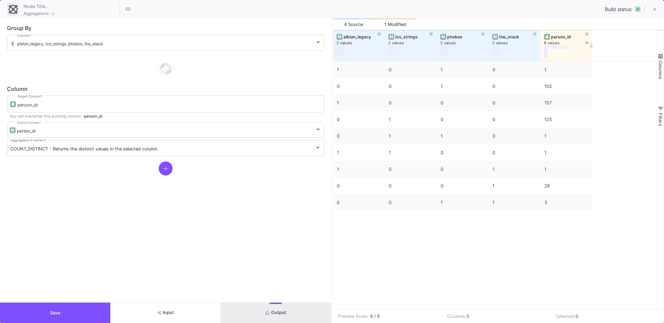
click at [556, 36] on div "person_id" at bounding box center [568, 36] width 34 height 5
